Goal: Task Accomplishment & Management: Manage account settings

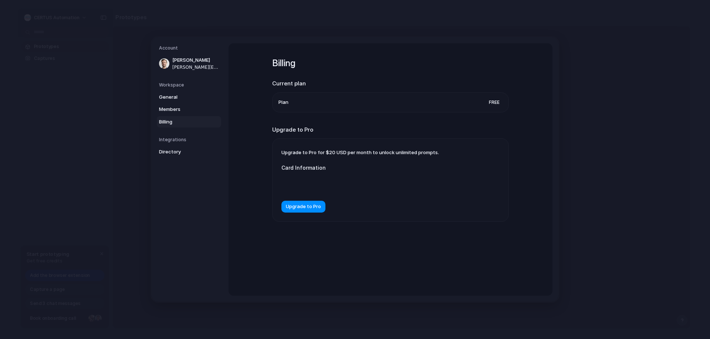
click at [384, 222] on div "Billing Current plan Plan Free Upgrade to Pro Upgrade to Pro for $20 USD per mo…" at bounding box center [390, 149] width 237 height 212
click at [244, 172] on div "Billing Current plan Plan Free Upgrade to Pro Upgrade to Pro for $20 USD per mo…" at bounding box center [390, 169] width 324 height 252
click at [167, 109] on span "Members" at bounding box center [182, 109] width 47 height 7
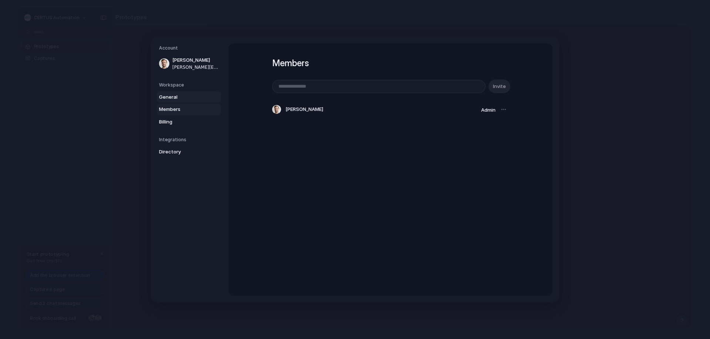
click at [182, 96] on span "General" at bounding box center [182, 97] width 47 height 7
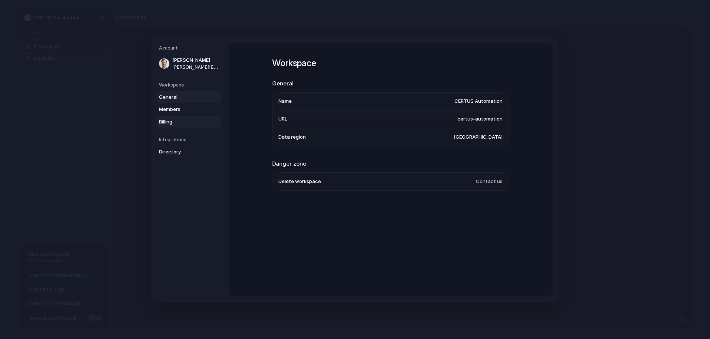
click at [175, 120] on span "Billing" at bounding box center [182, 121] width 47 height 7
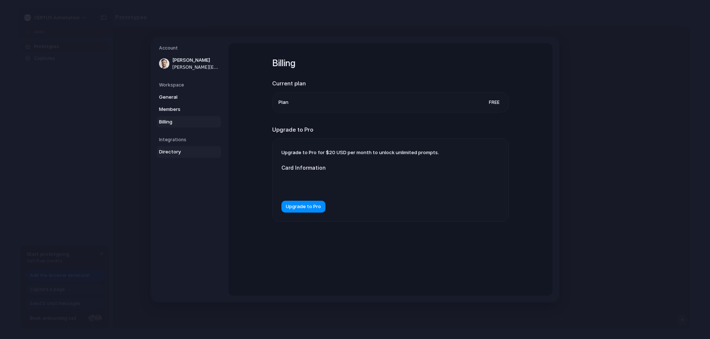
click at [171, 155] on span "Directory" at bounding box center [182, 151] width 47 height 7
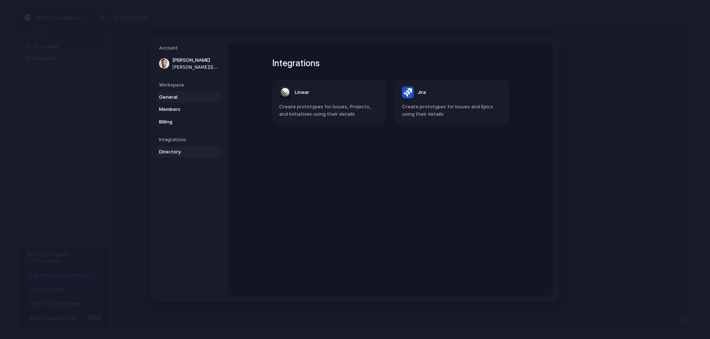
click at [173, 94] on span "General" at bounding box center [182, 97] width 47 height 7
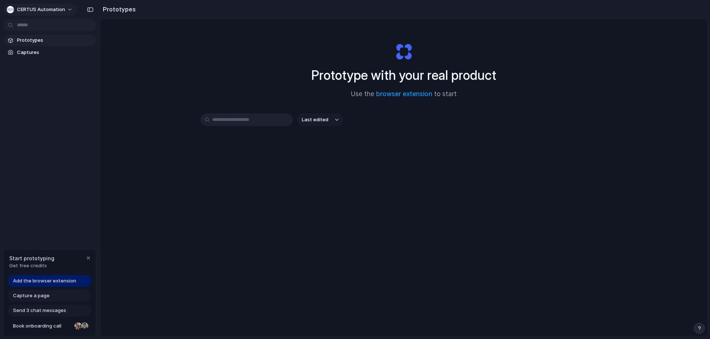
click at [52, 11] on span "CERTUS Automation" at bounding box center [41, 9] width 48 height 7
click at [31, 26] on span "Settings" at bounding box center [27, 26] width 20 height 7
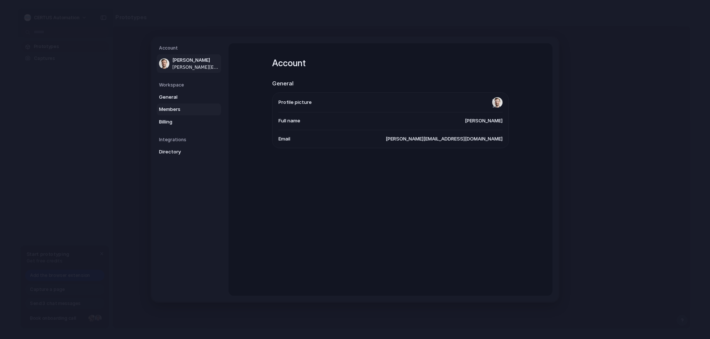
click at [170, 108] on span "Members" at bounding box center [182, 109] width 47 height 7
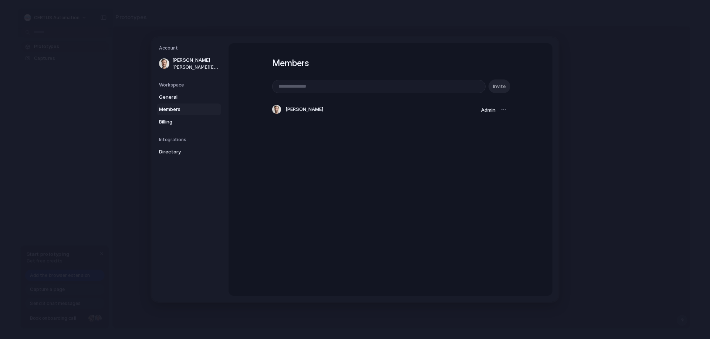
click at [500, 109] on div at bounding box center [503, 109] width 10 height 10
click at [501, 110] on div at bounding box center [503, 109] width 10 height 10
click at [502, 109] on div at bounding box center [503, 109] width 10 height 10
click at [272, 157] on div "Members Invite [PERSON_NAME] Admin" at bounding box center [390, 169] width 324 height 252
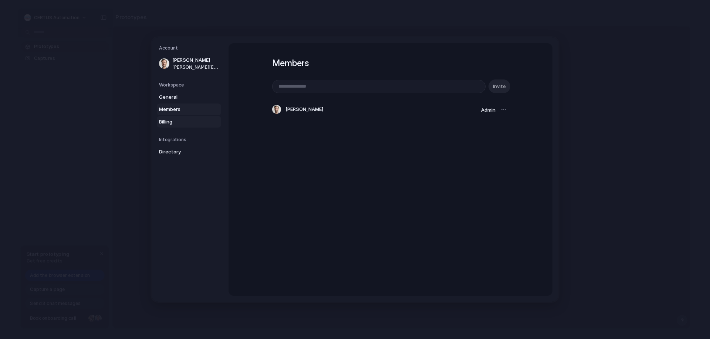
click at [174, 123] on span "Billing" at bounding box center [182, 121] width 47 height 7
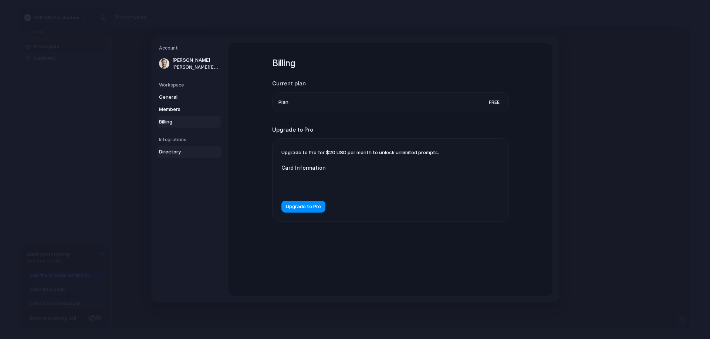
click at [171, 152] on span "Directory" at bounding box center [182, 151] width 47 height 7
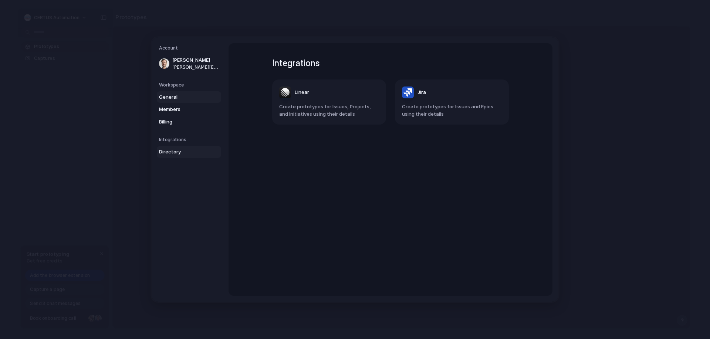
click at [175, 95] on span "General" at bounding box center [182, 97] width 47 height 7
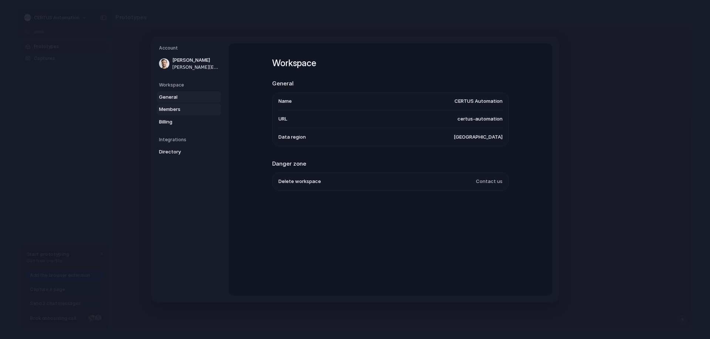
click at [181, 112] on span "Members" at bounding box center [182, 109] width 47 height 7
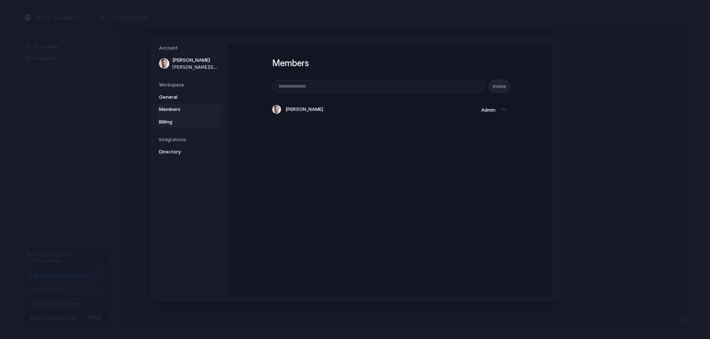
click at [175, 119] on span "Billing" at bounding box center [182, 121] width 47 height 7
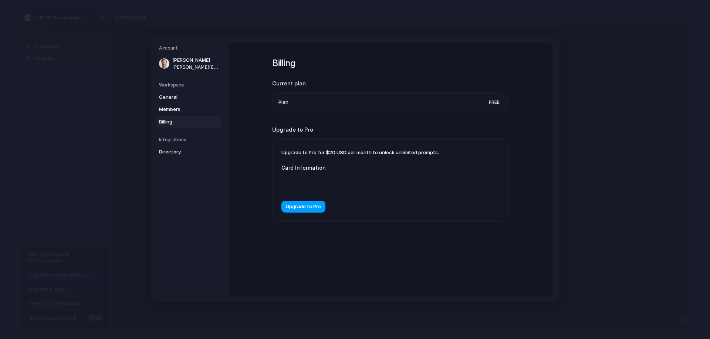
click at [311, 205] on span "Upgrade to Pro" at bounding box center [303, 206] width 35 height 7
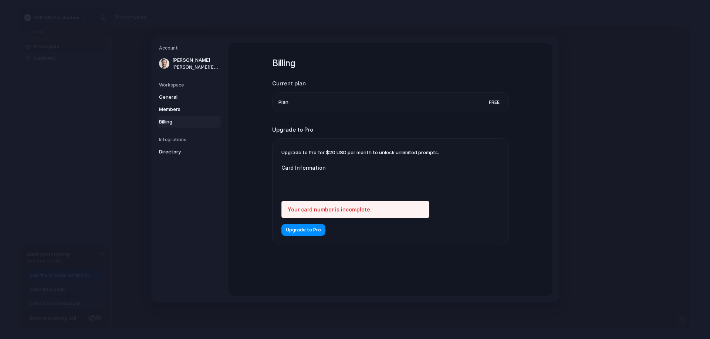
click at [339, 206] on div "Your card number is incomplete." at bounding box center [355, 209] width 148 height 17
click at [305, 231] on span "Upgrade to Pro" at bounding box center [303, 229] width 35 height 7
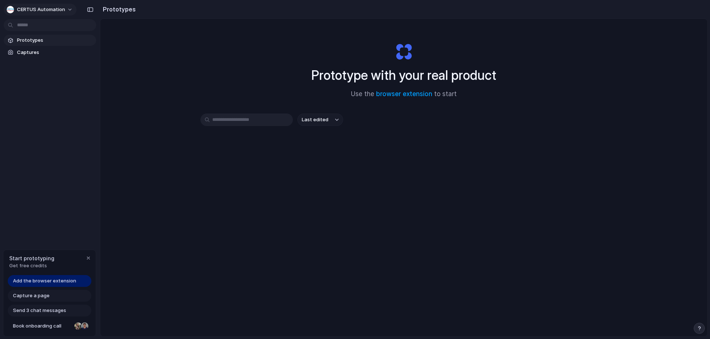
click at [34, 13] on span "CERTUS Automation" at bounding box center [41, 9] width 48 height 7
click at [31, 25] on span "Settings" at bounding box center [27, 26] width 20 height 7
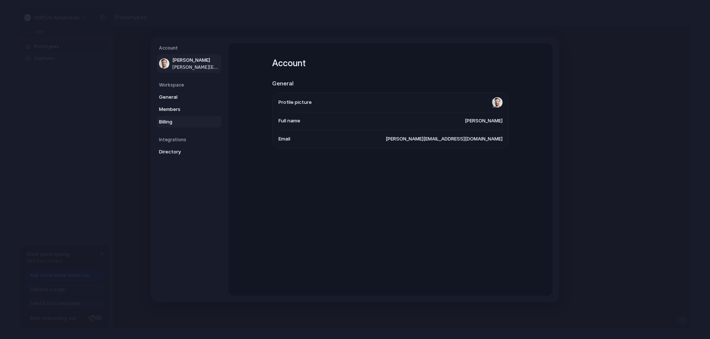
click at [177, 121] on span "Billing" at bounding box center [182, 121] width 47 height 7
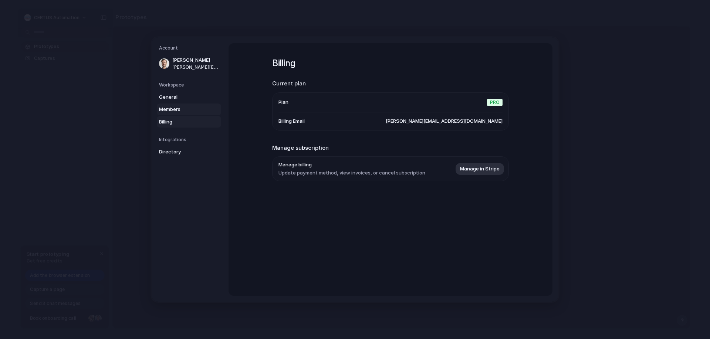
click at [169, 108] on span "Members" at bounding box center [182, 109] width 47 height 7
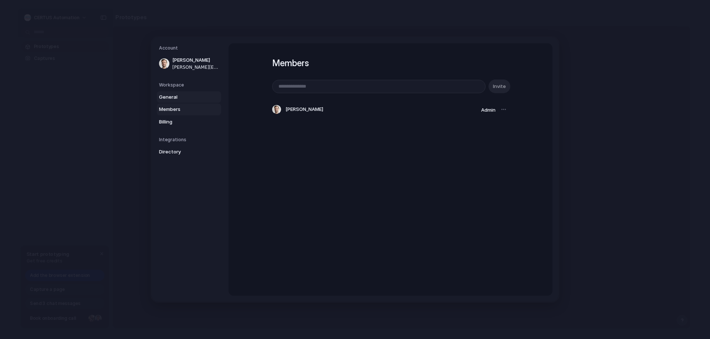
click at [173, 92] on link "General" at bounding box center [189, 97] width 64 height 12
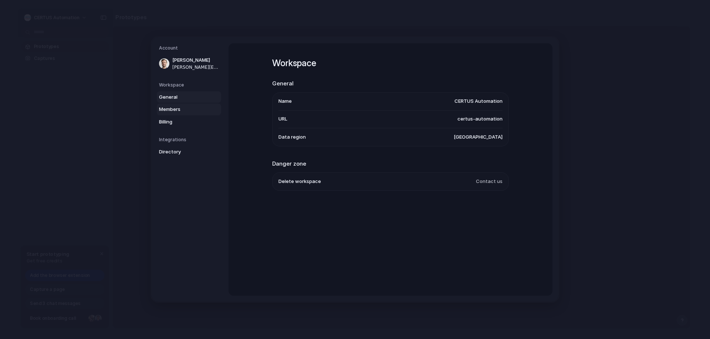
click at [183, 111] on span "Members" at bounding box center [182, 109] width 47 height 7
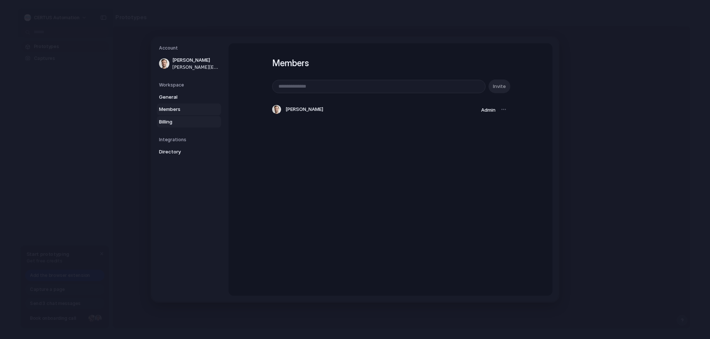
click at [170, 120] on span "Billing" at bounding box center [182, 121] width 47 height 7
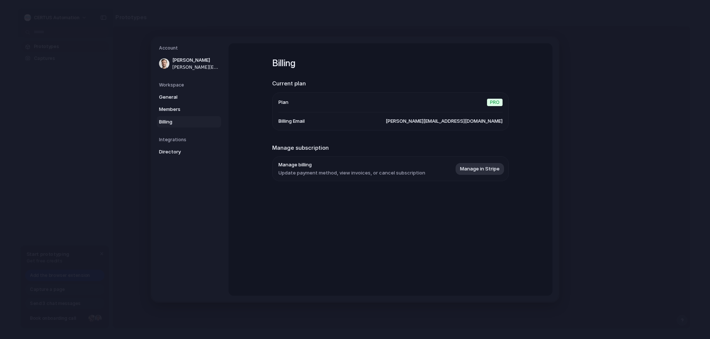
click at [395, 195] on div "Billing Current plan Plan Pro Billing Email [PERSON_NAME][EMAIL_ADDRESS][DOMAIN…" at bounding box center [390, 128] width 237 height 171
click at [182, 109] on span "Members" at bounding box center [182, 109] width 47 height 7
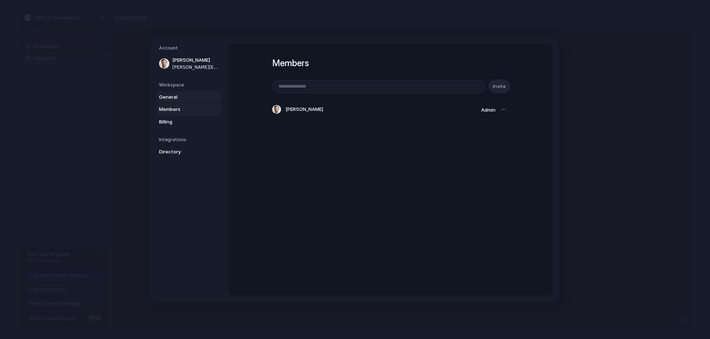
click at [171, 98] on span "General" at bounding box center [182, 97] width 47 height 7
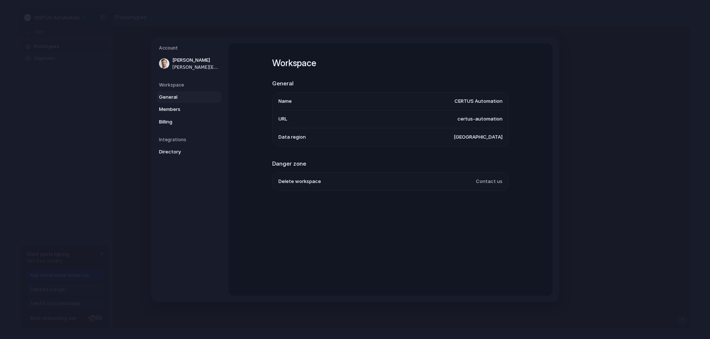
click at [374, 246] on div "Workspace General Name CERTUS Automation URL certus-automation Data region [GEO…" at bounding box center [390, 169] width 324 height 252
click at [476, 138] on span "[GEOGRAPHIC_DATA]" at bounding box center [477, 136] width 49 height 7
click at [181, 112] on span "Members" at bounding box center [182, 109] width 47 height 7
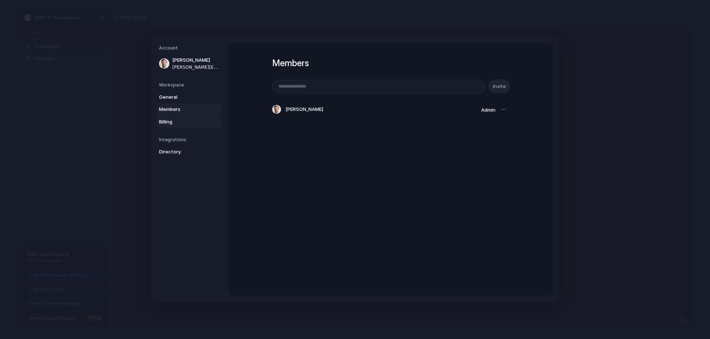
click at [172, 122] on span "Billing" at bounding box center [182, 121] width 47 height 7
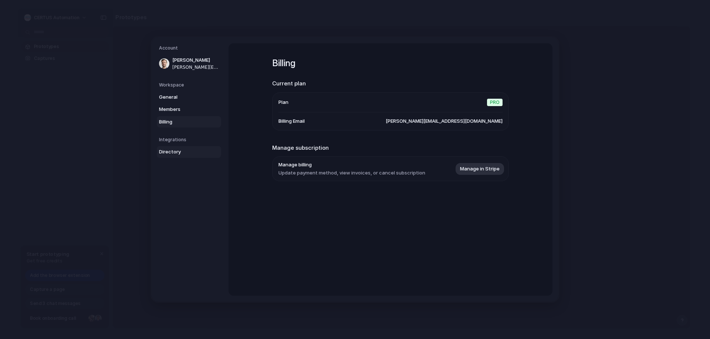
click at [180, 151] on span "Directory" at bounding box center [182, 151] width 47 height 7
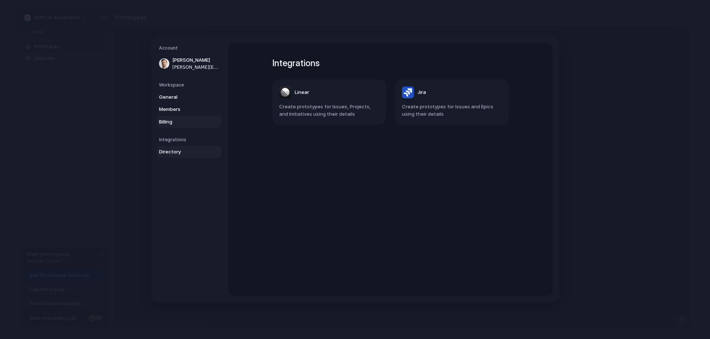
click at [175, 126] on link "Billing" at bounding box center [189, 122] width 64 height 12
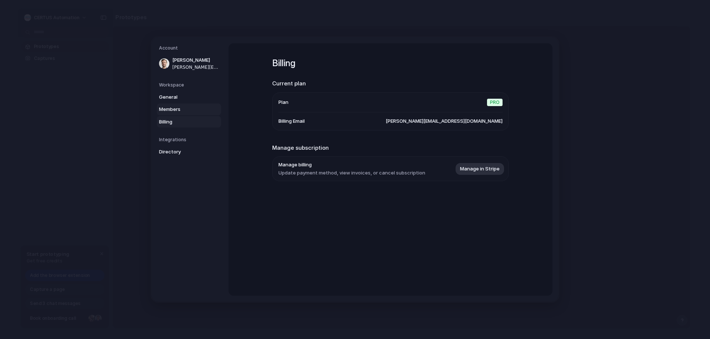
click at [181, 114] on link "Members" at bounding box center [189, 109] width 64 height 12
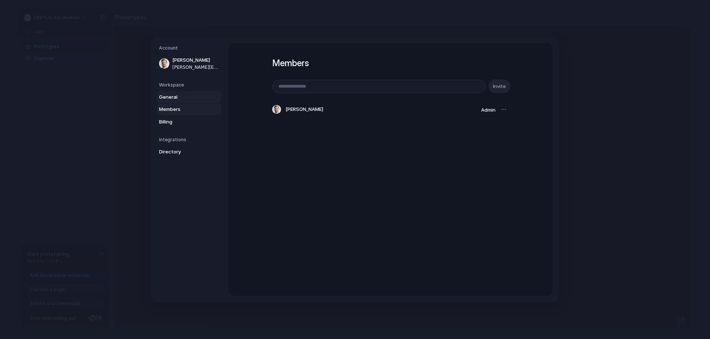
click at [185, 99] on span "General" at bounding box center [182, 97] width 47 height 7
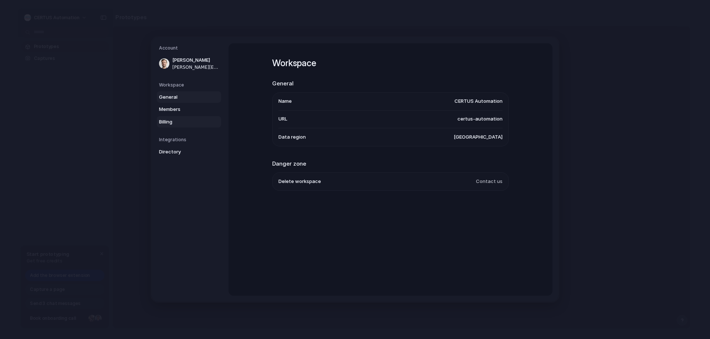
click at [179, 122] on span "Billing" at bounding box center [182, 121] width 47 height 7
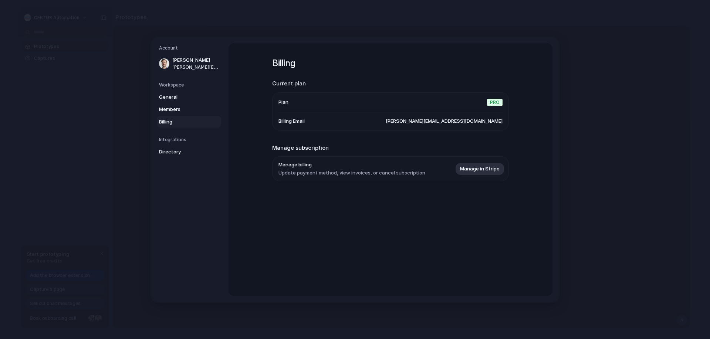
click at [299, 199] on div "Billing Current plan Plan Pro Billing Email [PERSON_NAME][EMAIL_ADDRESS][DOMAIN…" at bounding box center [390, 128] width 237 height 171
click at [258, 273] on div "Billing Current plan Plan Pro Billing Email [PERSON_NAME][EMAIL_ADDRESS][DOMAIN…" at bounding box center [390, 169] width 324 height 252
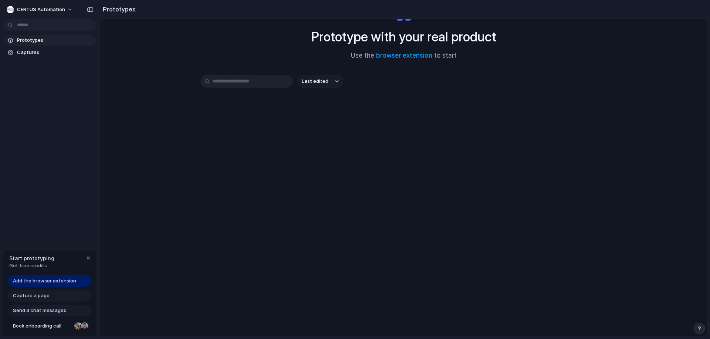
scroll to position [39, 0]
click at [58, 9] on span "CERTUS Automation" at bounding box center [41, 9] width 48 height 7
click at [43, 34] on span "Invite members" at bounding box center [34, 37] width 35 height 7
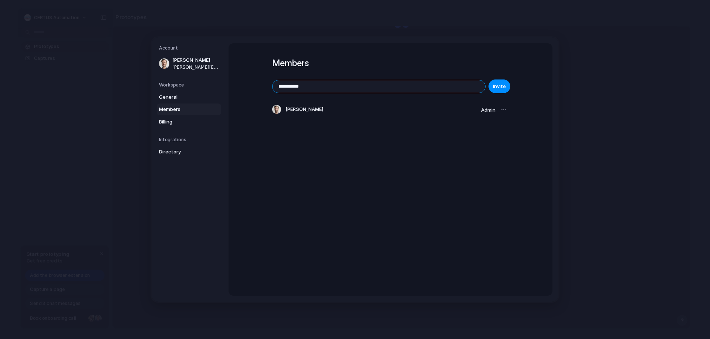
drag, startPoint x: 324, startPoint y: 89, endPoint x: 210, endPoint y: 90, distance: 114.6
click at [210, 90] on div "**********" at bounding box center [355, 169] width 407 height 264
paste input "**********"
type input "**********"
click at [502, 86] on span "Invite" at bounding box center [499, 86] width 13 height 7
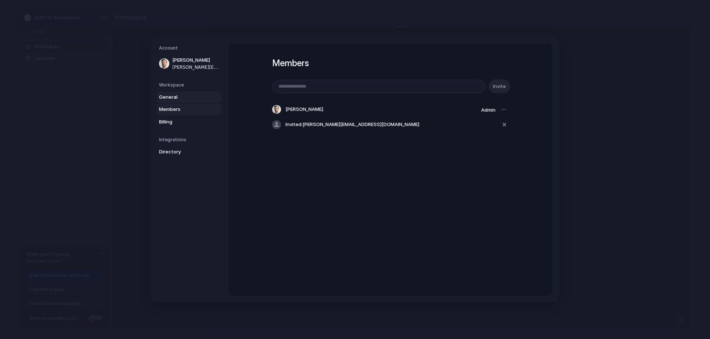
click at [171, 95] on span "General" at bounding box center [182, 97] width 47 height 7
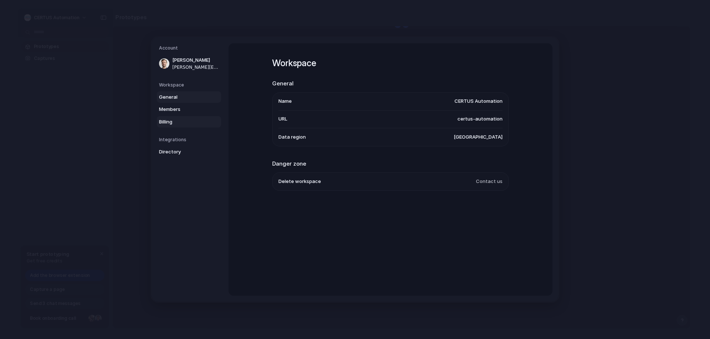
click at [180, 126] on link "Billing" at bounding box center [189, 122] width 64 height 12
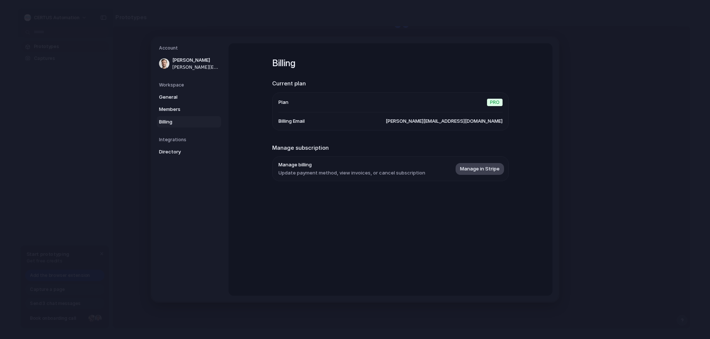
click at [474, 167] on span "Manage in Stripe" at bounding box center [480, 168] width 40 height 7
click at [267, 210] on div "Billing Current plan Plan Pro Billing Email [PERSON_NAME][EMAIL_ADDRESS][DOMAIN…" at bounding box center [390, 169] width 324 height 252
click at [187, 109] on span "Members" at bounding box center [182, 109] width 47 height 7
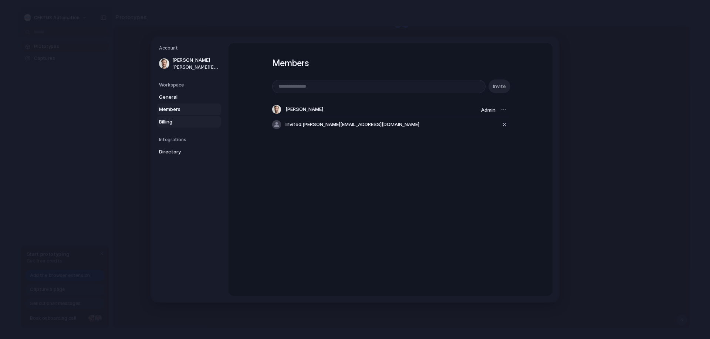
click at [173, 119] on span "Billing" at bounding box center [182, 121] width 47 height 7
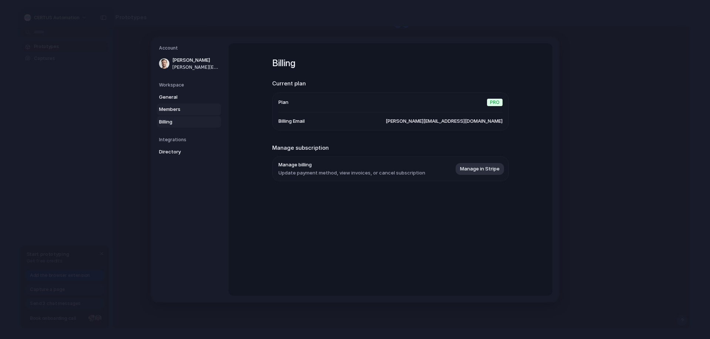
click at [171, 109] on span "Members" at bounding box center [182, 109] width 47 height 7
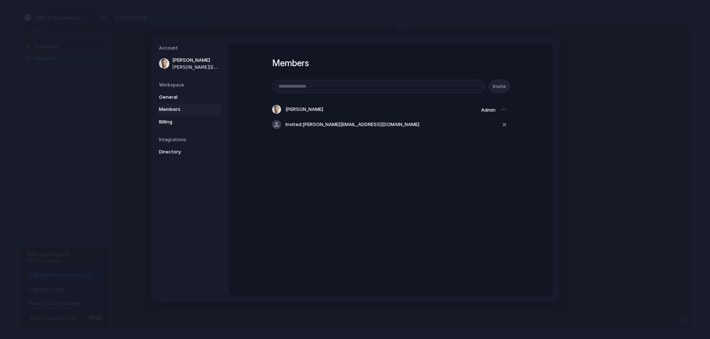
click at [275, 165] on div "Members Invite [PERSON_NAME] Admin Invited: [PERSON_NAME][EMAIL_ADDRESS][DOMAIN…" at bounding box center [390, 169] width 324 height 252
